Goal: Task Accomplishment & Management: Manage account settings

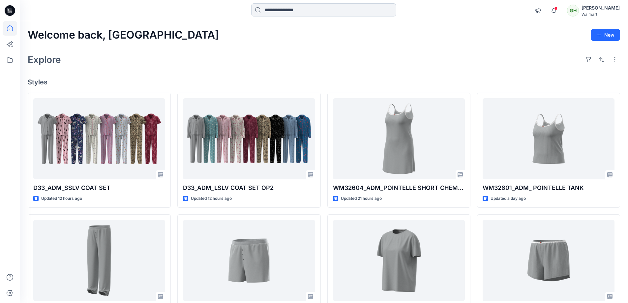
click at [298, 5] on input at bounding box center [323, 9] width 145 height 13
paste input "*******"
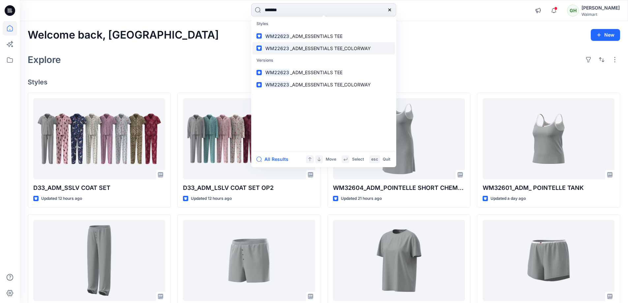
type input "*******"
click at [306, 53] on link "WM22623 _ADM_ESSENTIALS TEE_COLORWAY" at bounding box center [324, 48] width 142 height 12
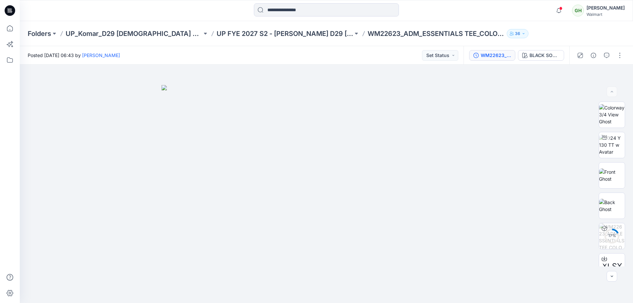
click at [489, 58] on div "WM22623_ADM_ESSENTIALS TEE_COLORWAY" at bounding box center [496, 55] width 30 height 7
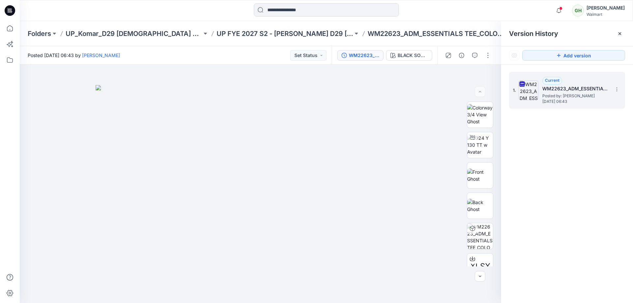
click at [559, 87] on h5 "WM22623_ADM_ESSENTIALS TEE_COLORWAY" at bounding box center [575, 89] width 66 height 8
click at [616, 88] on icon at bounding box center [616, 89] width 5 height 5
click at [587, 131] on span "Rename Version" at bounding box center [573, 129] width 35 height 8
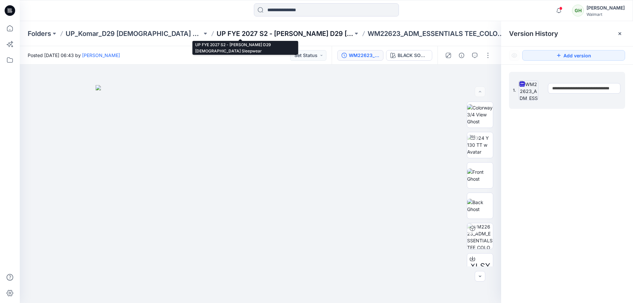
click at [217, 32] on p "UP FYE 2027 S2 - [PERSON_NAME] D29 [DEMOGRAPHIC_DATA] Sleepwear" at bounding box center [285, 33] width 137 height 9
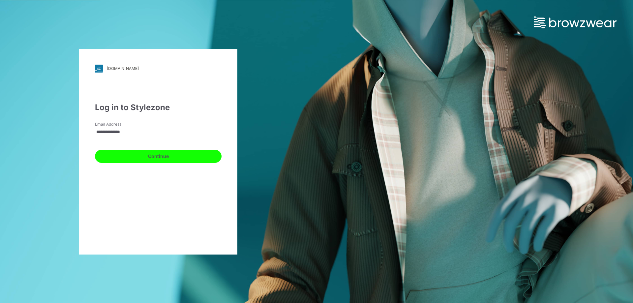
click at [145, 156] on button "Continue" at bounding box center [158, 156] width 127 height 13
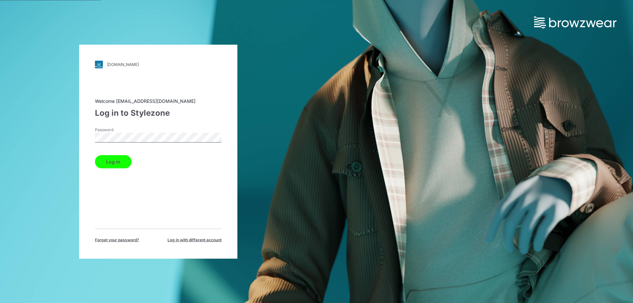
click at [142, 143] on div "Password" at bounding box center [158, 137] width 127 height 20
click at [115, 154] on div "Log in" at bounding box center [158, 160] width 127 height 16
click at [113, 160] on button "Log in" at bounding box center [113, 161] width 37 height 13
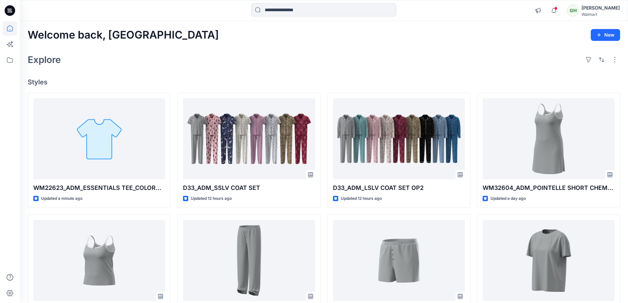
click at [194, 0] on div "Notifications [PERSON_NAME] has updated D33_ADM_SSLV COAT SET with GKLTS0050_GK…" at bounding box center [324, 10] width 608 height 21
click at [292, 10] on input at bounding box center [323, 9] width 145 height 13
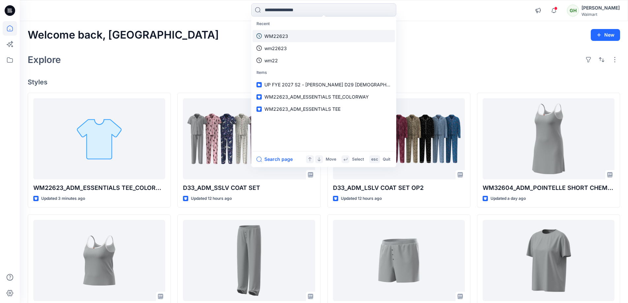
click at [290, 34] on link "WM22623" at bounding box center [324, 36] width 142 height 12
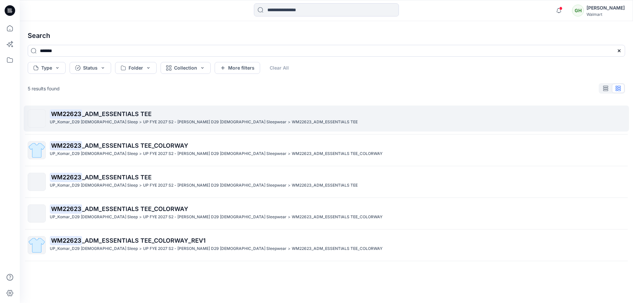
click at [112, 112] on span "_ADM_ESSENTIALS TEE" at bounding box center [117, 113] width 70 height 7
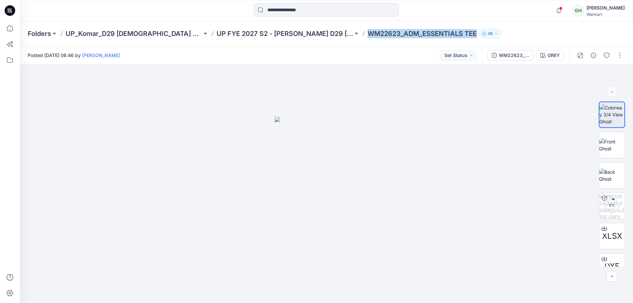
drag, startPoint x: 327, startPoint y: 33, endPoint x: 433, endPoint y: 34, distance: 105.5
click at [433, 34] on div "Folders UP_Komar_D29 [DEMOGRAPHIC_DATA] Sleep UP FYE 2027 S2 - [PERSON_NAME] D2…" at bounding box center [301, 33] width 546 height 9
copy p "WM22623_ADM_ESSENTIALS TEE"
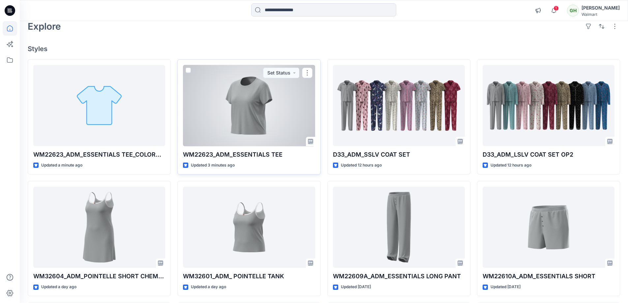
scroll to position [33, 0]
click at [310, 69] on button "button" at bounding box center [307, 73] width 11 height 11
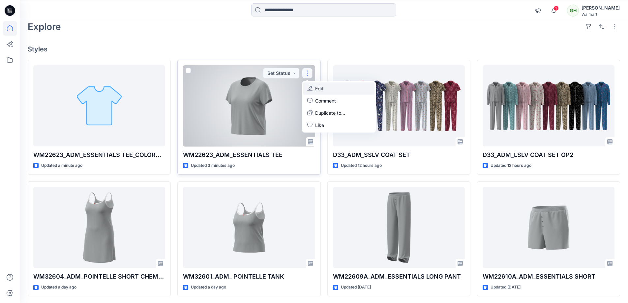
click at [320, 85] on p "Edit" at bounding box center [319, 88] width 8 height 7
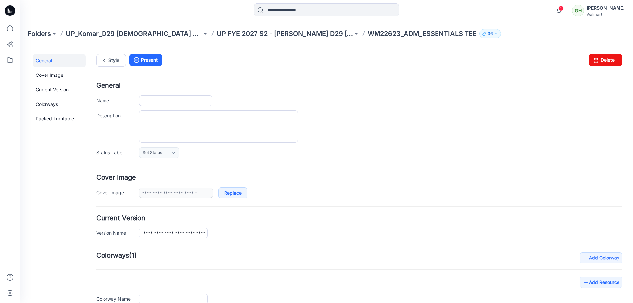
type input "**********"
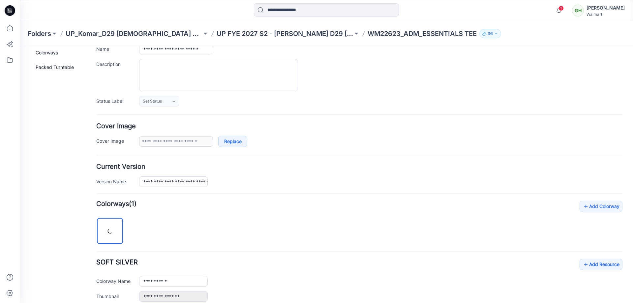
scroll to position [125, 0]
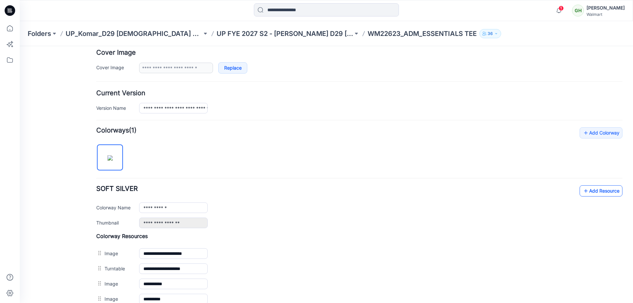
click at [596, 192] on link "Add Resource" at bounding box center [601, 190] width 43 height 11
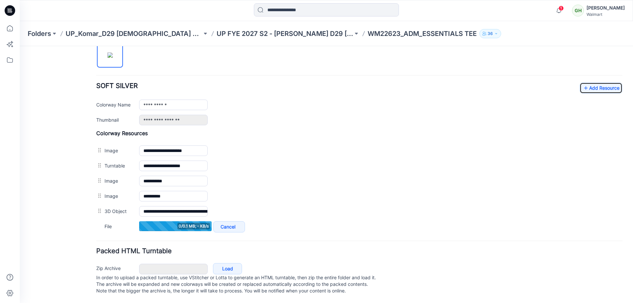
scroll to position [234, 0]
click at [596, 87] on link "Add Resource" at bounding box center [601, 88] width 43 height 11
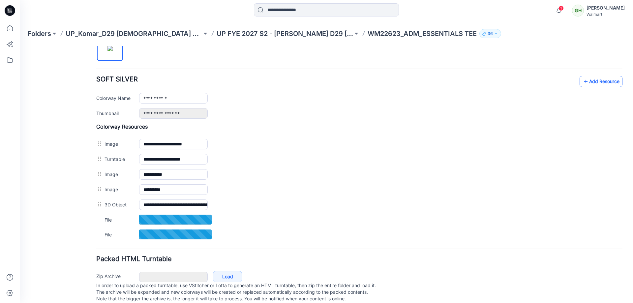
click at [597, 86] on link "Add Resource" at bounding box center [601, 81] width 43 height 11
click at [586, 82] on link "Add Resource" at bounding box center [601, 81] width 43 height 11
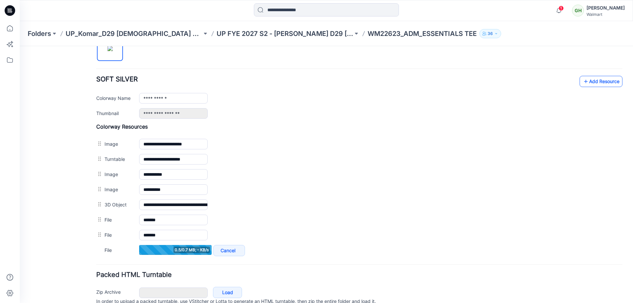
click at [588, 79] on link "Add Resource" at bounding box center [601, 81] width 43 height 11
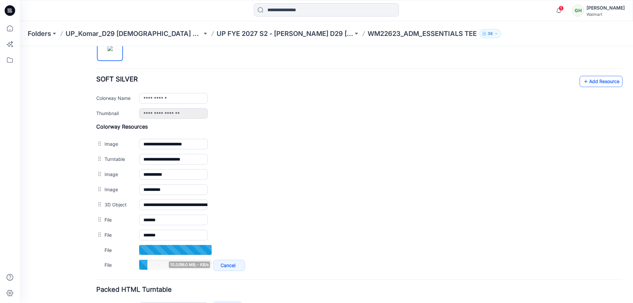
click at [580, 82] on link "Add Resource" at bounding box center [601, 81] width 43 height 11
click at [587, 85] on link "Add Resource" at bounding box center [601, 81] width 43 height 11
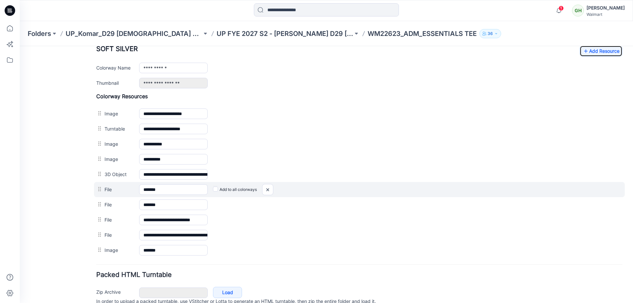
scroll to position [295, 0]
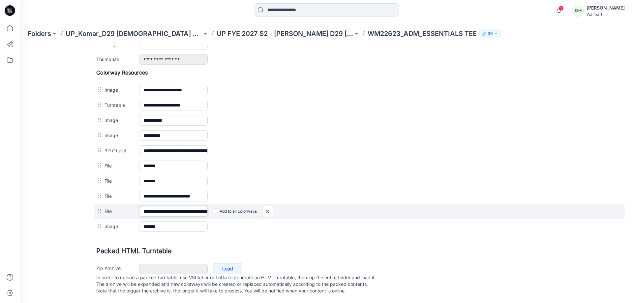
click at [181, 206] on input "**********" at bounding box center [173, 211] width 69 height 11
click at [268, 206] on img at bounding box center [267, 211] width 11 height 11
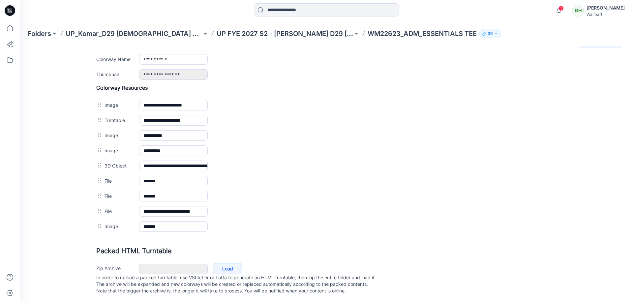
scroll to position [280, 0]
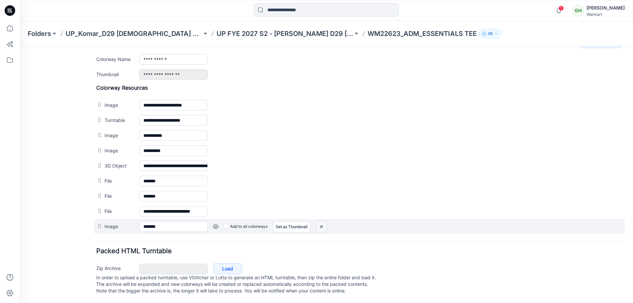
click at [323, 221] on img at bounding box center [321, 226] width 11 height 11
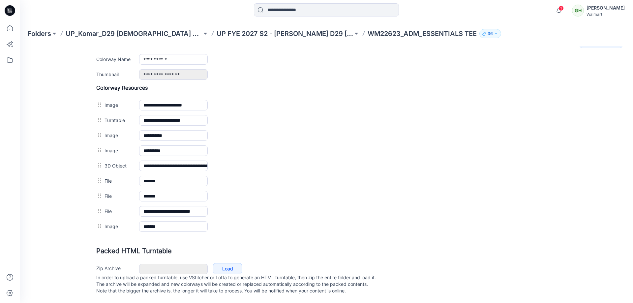
click at [343, 25] on div "Folders UP_Komar_D29 Ladies Sleep UP FYE 2027 S2 - Komar D29 Ladies Sleepwear W…" at bounding box center [326, 33] width 613 height 25
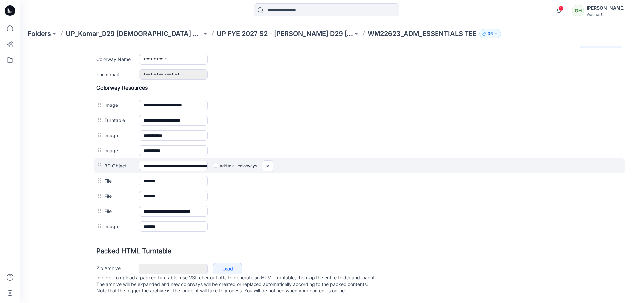
scroll to position [265, 0]
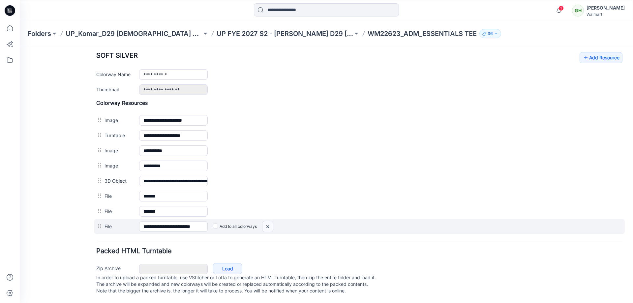
drag, startPoint x: 273, startPoint y: 221, endPoint x: 367, endPoint y: 76, distance: 172.8
click at [273, 221] on img at bounding box center [267, 226] width 11 height 11
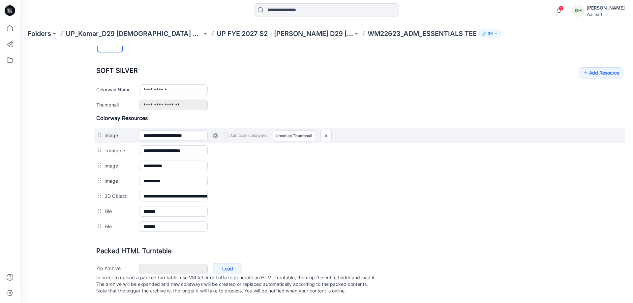
scroll to position [250, 0]
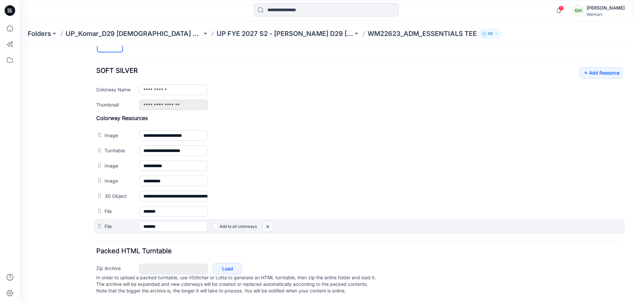
click at [267, 221] on img at bounding box center [267, 226] width 11 height 11
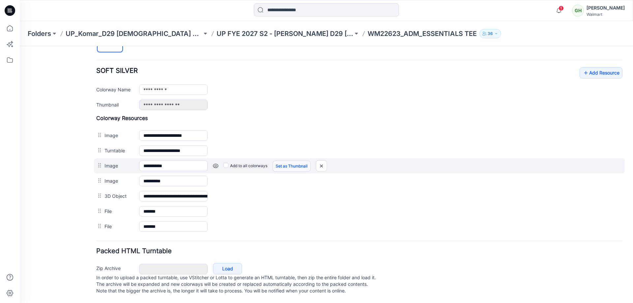
scroll to position [234, 0]
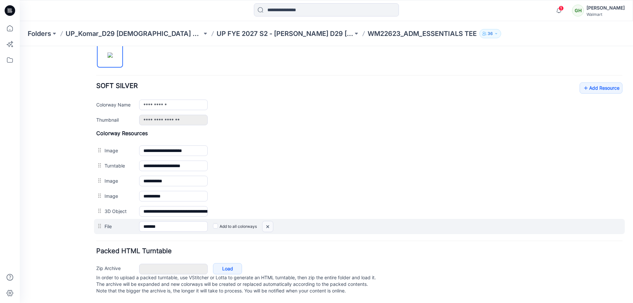
click at [266, 221] on img at bounding box center [267, 226] width 11 height 11
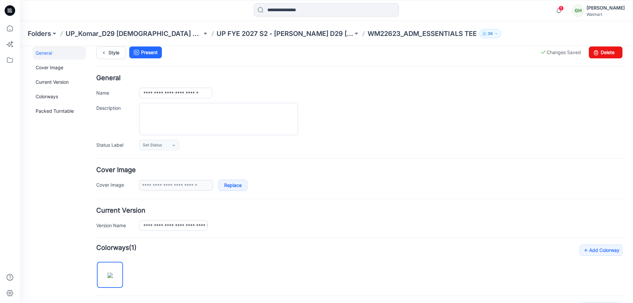
scroll to position [0, 0]
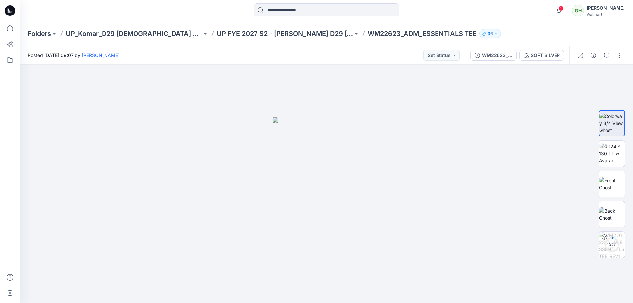
click at [631, 56] on div "WM22623_ADM_ESSENTIALS TEE_REV1 SOFT SILVER" at bounding box center [549, 55] width 168 height 18
click at [627, 55] on div at bounding box center [599, 55] width 61 height 18
click at [624, 53] on button "button" at bounding box center [620, 55] width 11 height 11
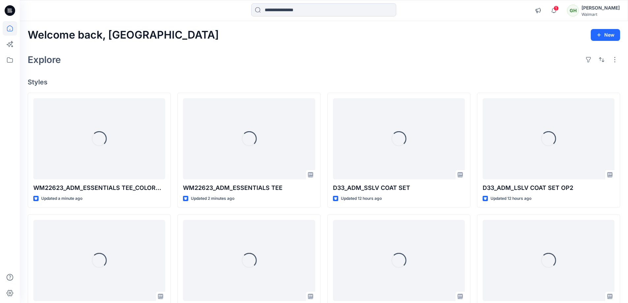
click at [266, 52] on div "Explore" at bounding box center [324, 60] width 593 height 16
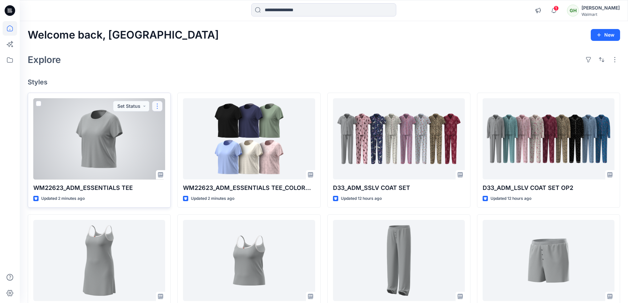
click at [153, 107] on button "button" at bounding box center [157, 106] width 11 height 11
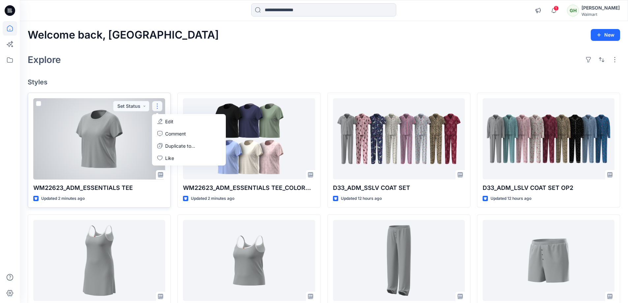
click at [167, 119] on p "Edit" at bounding box center [169, 121] width 8 height 7
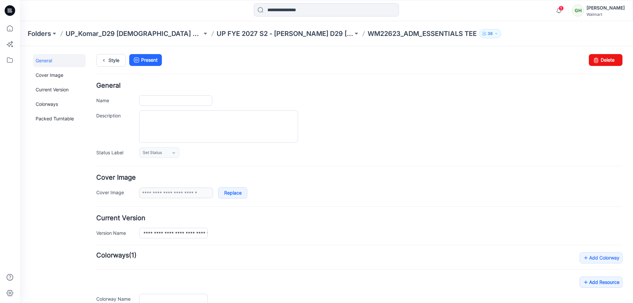
type input "**********"
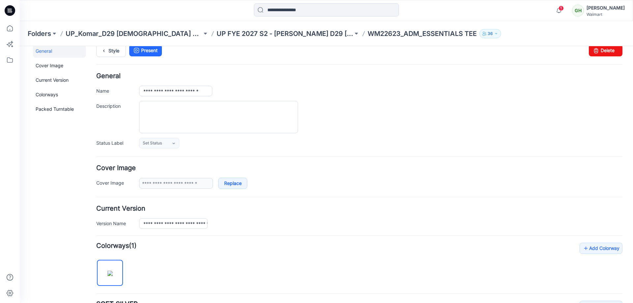
scroll to position [66, 0]
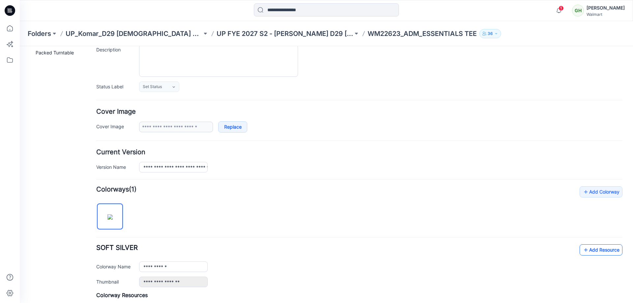
click at [593, 252] on link "Add Resource" at bounding box center [601, 249] width 43 height 11
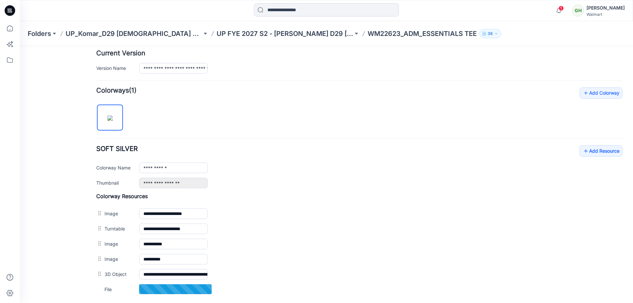
click at [573, 151] on div "**********" at bounding box center [359, 166] width 526 height 43
click at [584, 150] on link "Add Resource" at bounding box center [601, 150] width 43 height 11
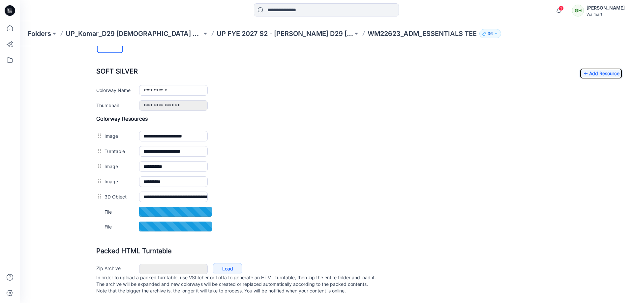
scroll to position [249, 0]
click at [602, 59] on div "**********" at bounding box center [359, 122] width 526 height 224
click at [601, 68] on link "Add Resource" at bounding box center [601, 73] width 43 height 11
click at [594, 68] on link "Add Resource" at bounding box center [601, 73] width 43 height 11
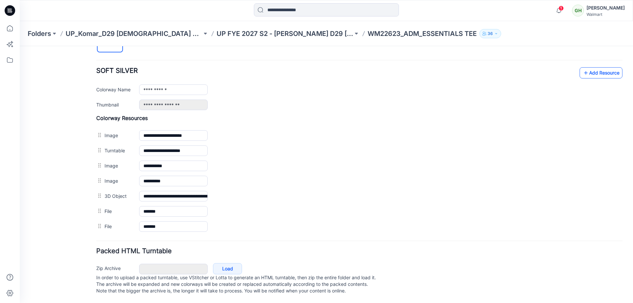
click at [598, 67] on link "Add Resource" at bounding box center [601, 72] width 43 height 11
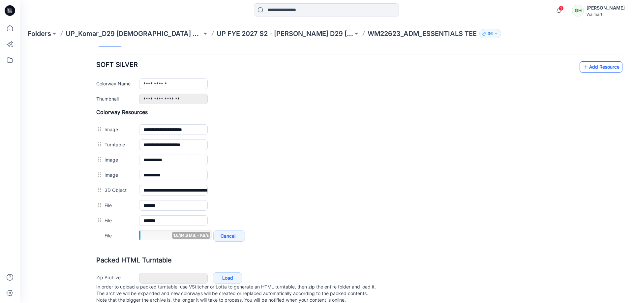
click at [595, 66] on link "Add Resource" at bounding box center [601, 66] width 43 height 11
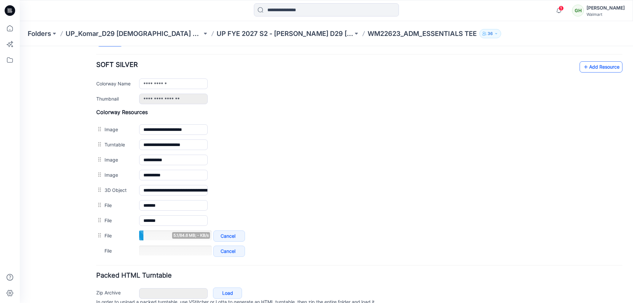
click at [588, 65] on link "Add Resource" at bounding box center [601, 66] width 43 height 11
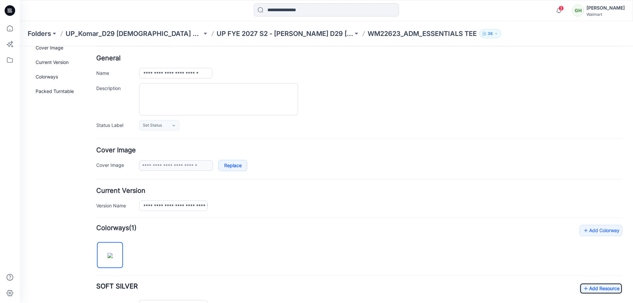
scroll to position [0, 0]
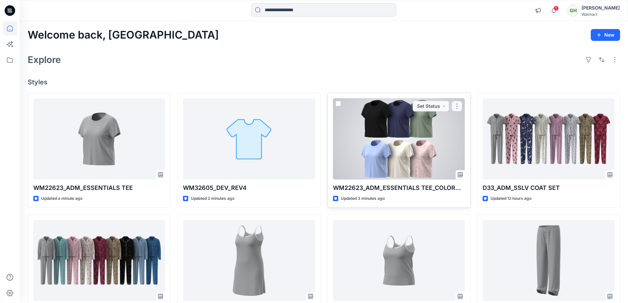
click at [455, 103] on button "button" at bounding box center [457, 106] width 11 height 11
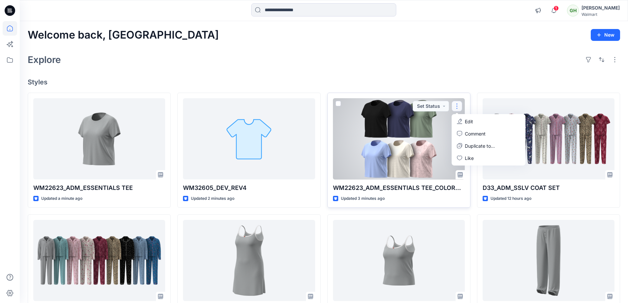
click at [460, 115] on div "Edit Comment Duplicate to... Like" at bounding box center [489, 139] width 74 height 51
click at [463, 120] on button "Edit" at bounding box center [488, 121] width 71 height 12
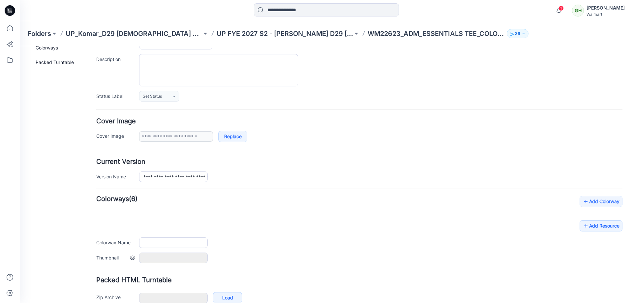
scroll to position [92, 0]
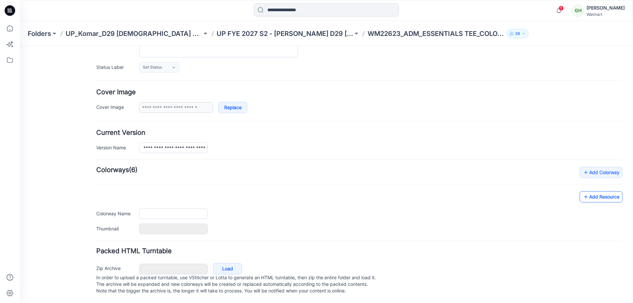
click at [584, 195] on icon at bounding box center [586, 197] width 7 height 11
click at [584, 194] on icon at bounding box center [586, 197] width 7 height 11
type input "**********"
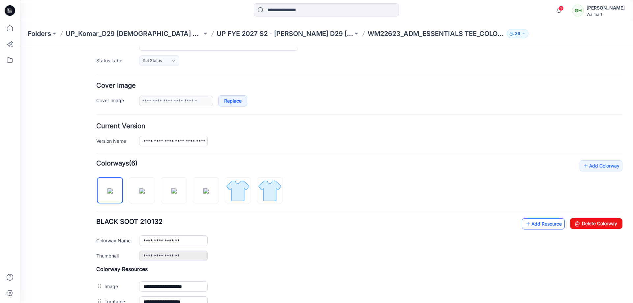
click at [526, 224] on link "Add Resource" at bounding box center [543, 223] width 43 height 11
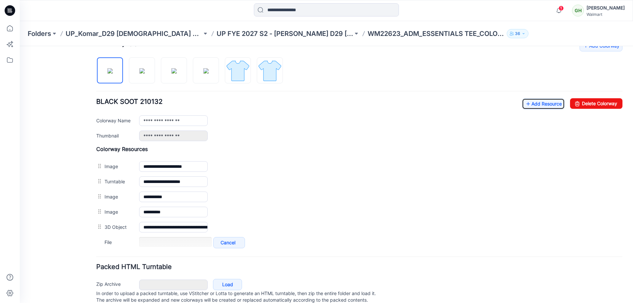
scroll to position [224, 0]
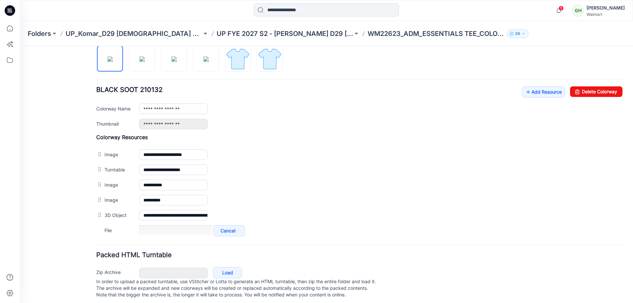
click at [532, 84] on div "**********" at bounding box center [359, 133] width 526 height 210
click at [532, 91] on link "Add Resource" at bounding box center [543, 91] width 43 height 11
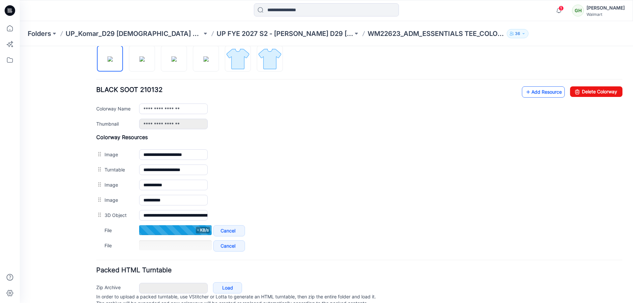
click at [536, 94] on link "Add Resource" at bounding box center [543, 91] width 43 height 11
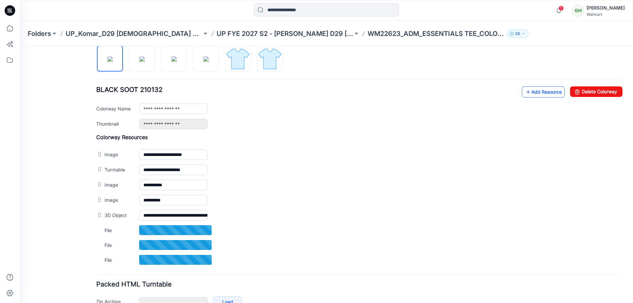
click at [532, 91] on link "Add Resource" at bounding box center [543, 91] width 43 height 11
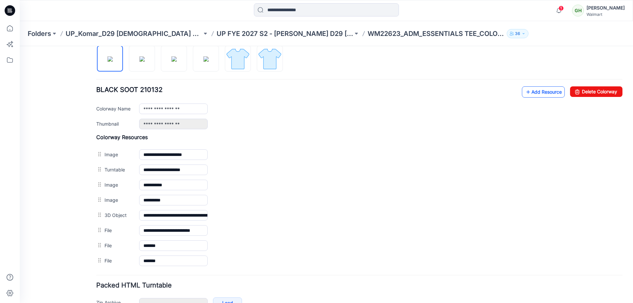
click at [526, 94] on link "Add Resource" at bounding box center [543, 91] width 43 height 11
click at [534, 88] on link "Add Resource" at bounding box center [543, 91] width 43 height 11
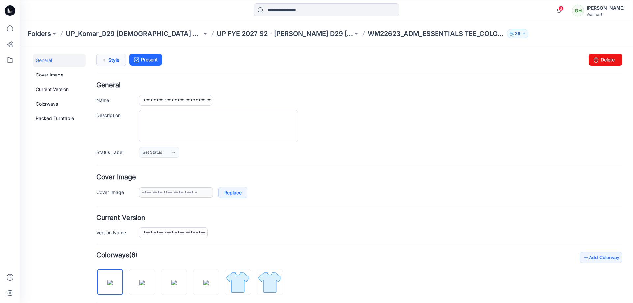
scroll to position [0, 0]
click at [110, 64] on link "Style" at bounding box center [111, 60] width 30 height 13
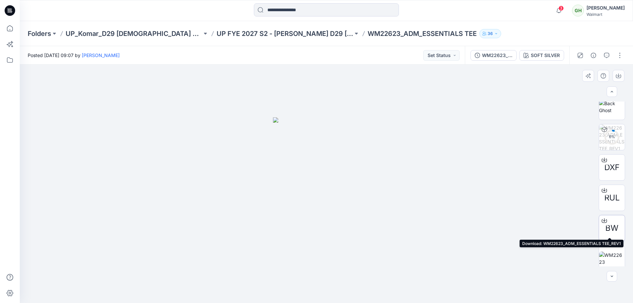
scroll to position [135, 0]
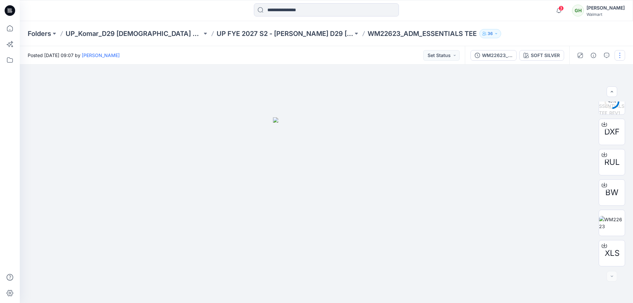
click at [616, 55] on button "button" at bounding box center [620, 55] width 11 height 11
click at [591, 91] on button "Edit" at bounding box center [592, 89] width 61 height 12
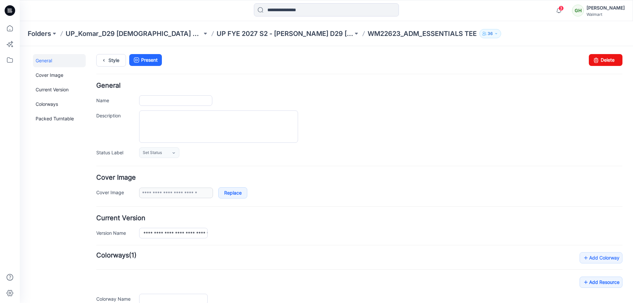
type input "**********"
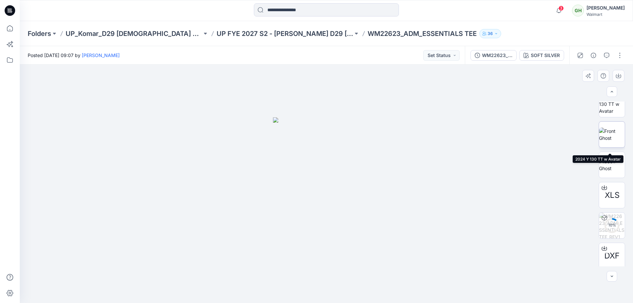
scroll to position [135, 0]
click at [620, 55] on button "button" at bounding box center [620, 55] width 11 height 11
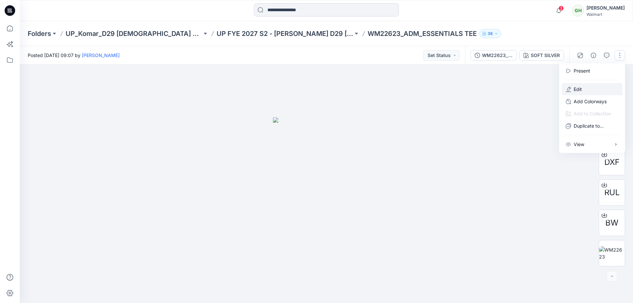
click at [578, 85] on button "Edit" at bounding box center [592, 89] width 61 height 12
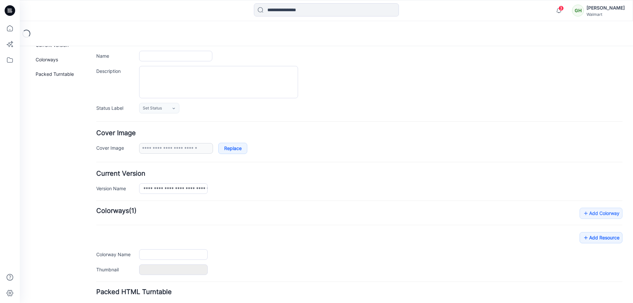
type input "**********"
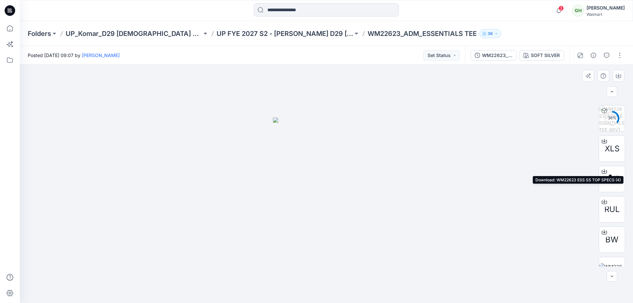
scroll to position [135, 0]
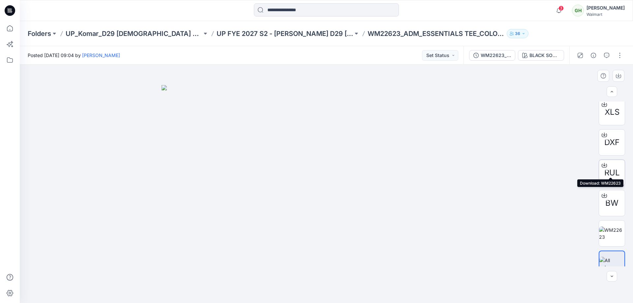
scroll to position [165, 0]
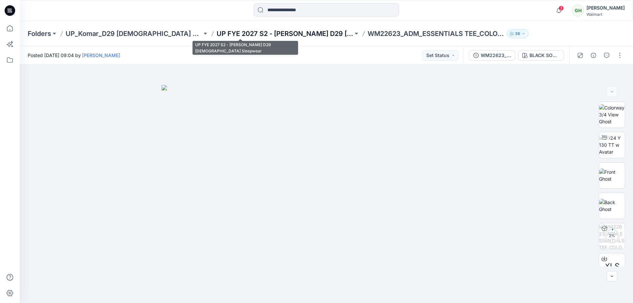
click at [217, 35] on p "UP FYE 2027 S2 - [PERSON_NAME] D29 [DEMOGRAPHIC_DATA] Sleepwear" at bounding box center [285, 33] width 137 height 9
